Goal: Obtain resource: Obtain resource

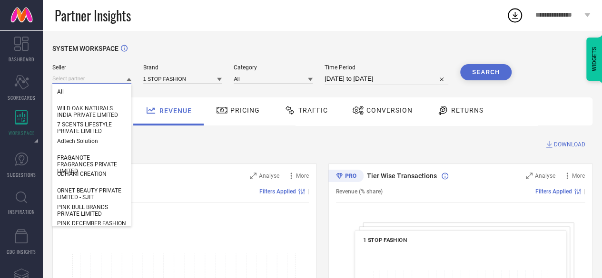
click at [87, 77] on input at bounding box center [91, 79] width 79 height 10
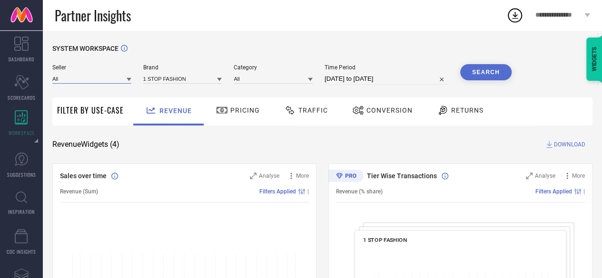
paste input "The Carriall Co"
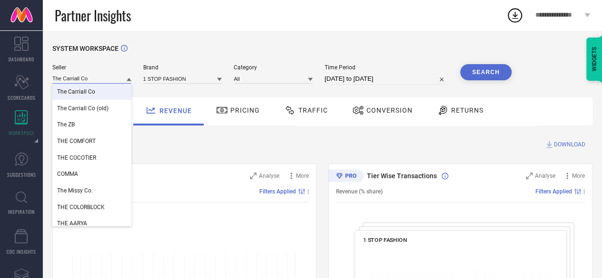
type input "The Carriall Co"
click at [89, 95] on span "The Carriall Co" at bounding box center [76, 92] width 38 height 7
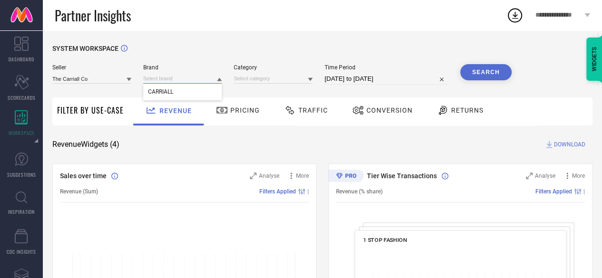
click at [183, 79] on input at bounding box center [182, 79] width 79 height 10
click at [182, 78] on input at bounding box center [182, 79] width 79 height 10
click at [189, 91] on div "CARRIALL" at bounding box center [182, 92] width 79 height 16
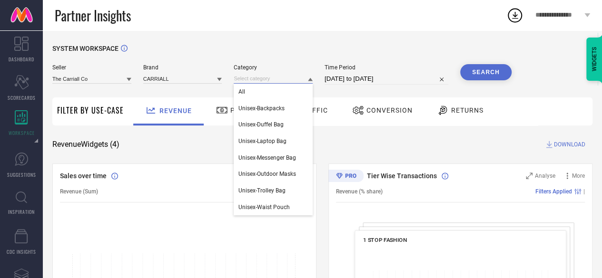
click at [265, 80] on input at bounding box center [273, 79] width 79 height 10
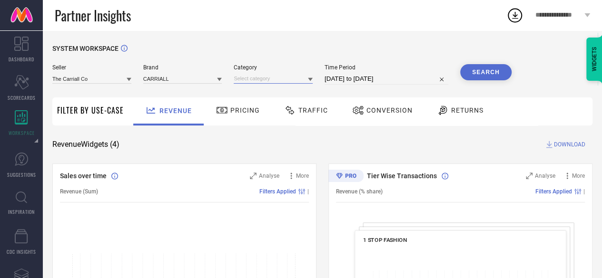
click at [272, 80] on input at bounding box center [273, 79] width 79 height 10
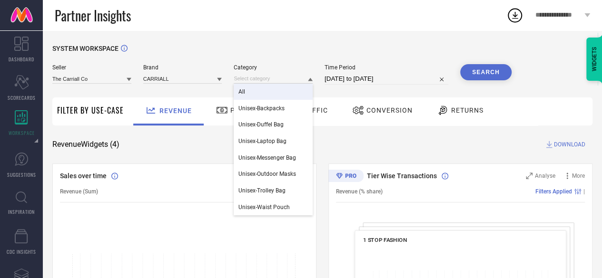
click at [263, 96] on div "All" at bounding box center [273, 92] width 79 height 16
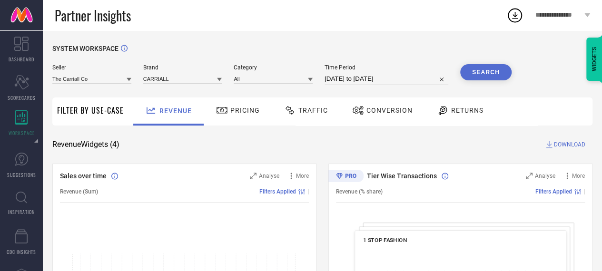
select select "6"
select select "2025"
select select "7"
select select "2025"
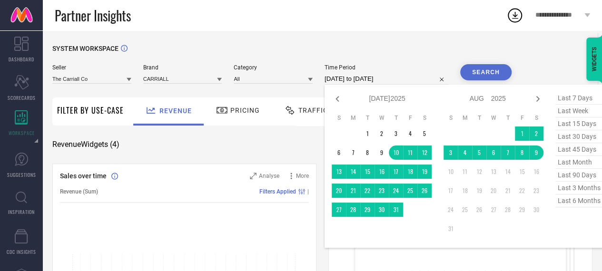
click at [413, 78] on input "[DATE] to [DATE]" at bounding box center [387, 78] width 124 height 11
click at [577, 191] on span "last 3 months" at bounding box center [579, 188] width 48 height 13
type input "01-05-2025 to 31-07-2025"
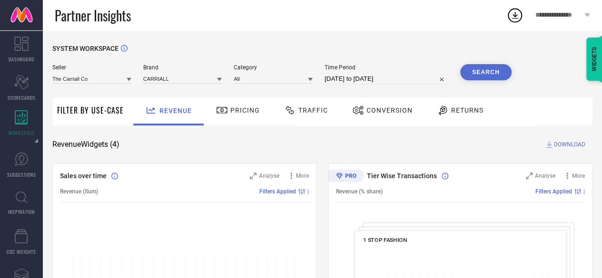
click at [490, 76] on button "Search" at bounding box center [485, 72] width 51 height 16
click at [454, 146] on div "Revenue Widgets ( 4 ) DOWNLOAD" at bounding box center [322, 145] width 540 height 10
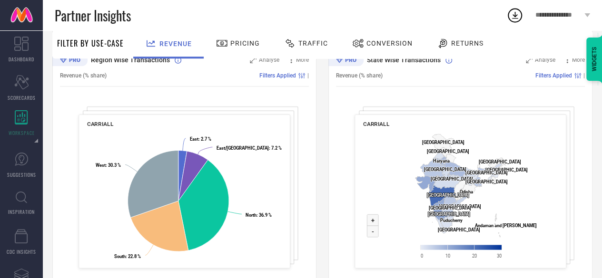
scroll to position [367, 0]
click at [577, 199] on div "State Wise Transactions Analyse More Revenue (% share) Filters Applied | CARRIA…" at bounding box center [460, 166] width 264 height 238
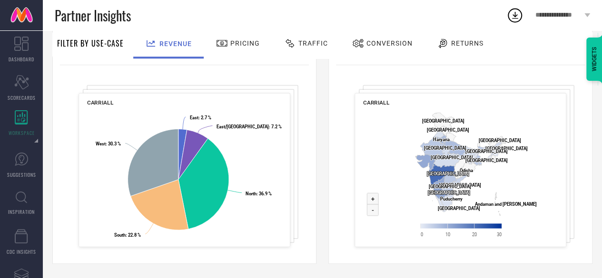
click at [249, 40] on span "Pricing" at bounding box center [245, 44] width 30 height 8
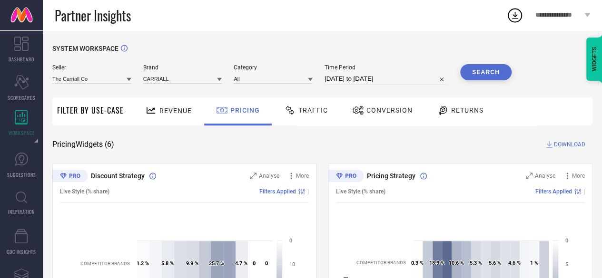
click at [352, 148] on div "Pricing Widgets ( 6 ) DOWNLOAD" at bounding box center [322, 145] width 540 height 10
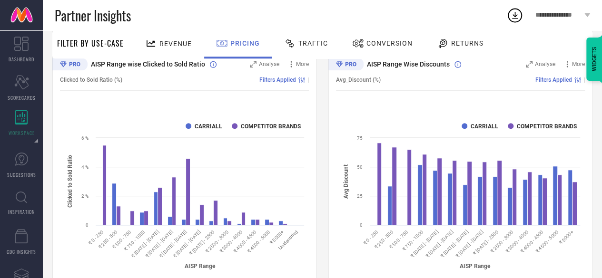
scroll to position [381, 0]
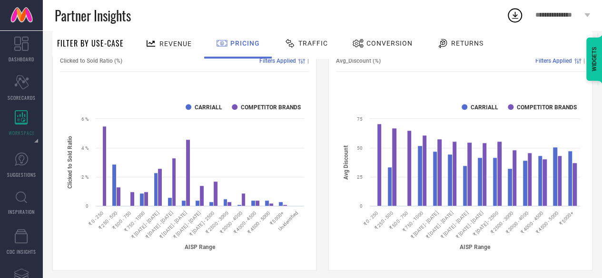
drag, startPoint x: 169, startPoint y: 233, endPoint x: 179, endPoint y: 217, distance: 19.0
click at [179, 217] on icon "Created with Highcharts 9.3.3 AISP Range Clicked to Sold Ratio CARRIALL COMPETI…" at bounding box center [184, 177] width 249 height 162
drag, startPoint x: 171, startPoint y: 235, endPoint x: 191, endPoint y: 214, distance: 28.6
click at [191, 214] on rect at bounding box center [184, 177] width 249 height 162
